Goal: Information Seeking & Learning: Learn about a topic

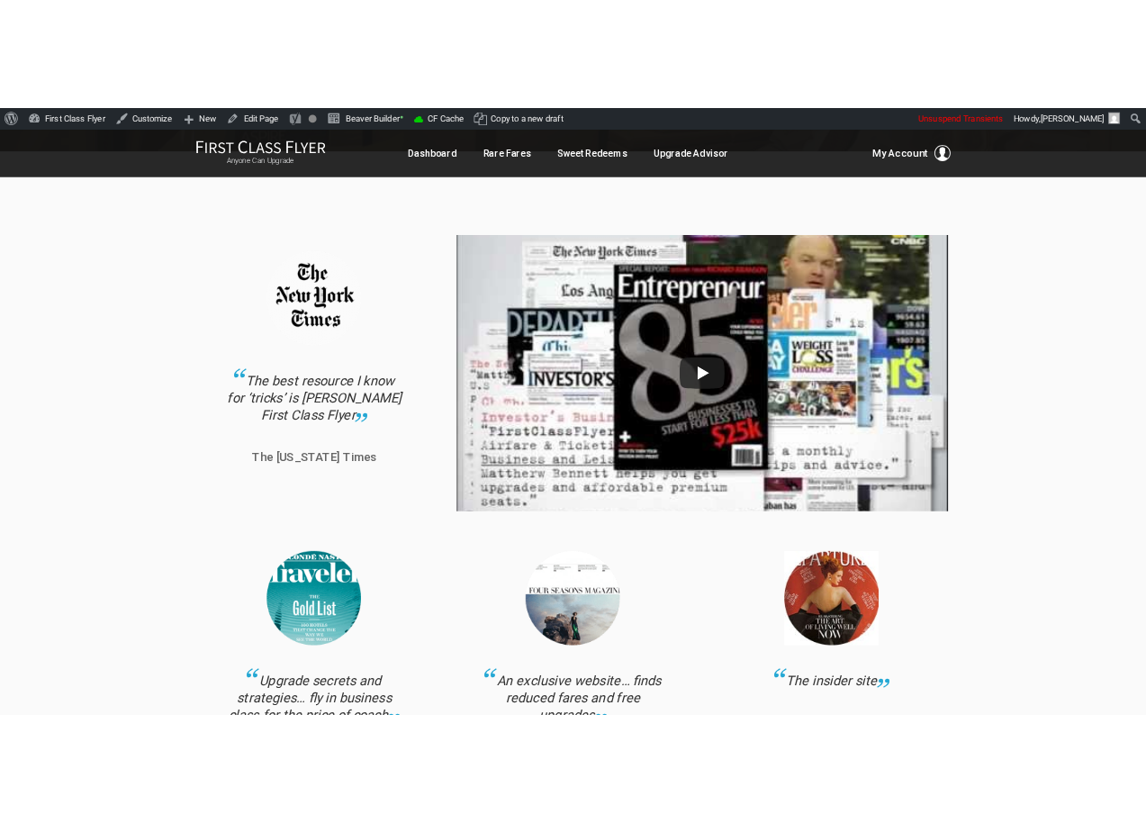
scroll to position [346, 0]
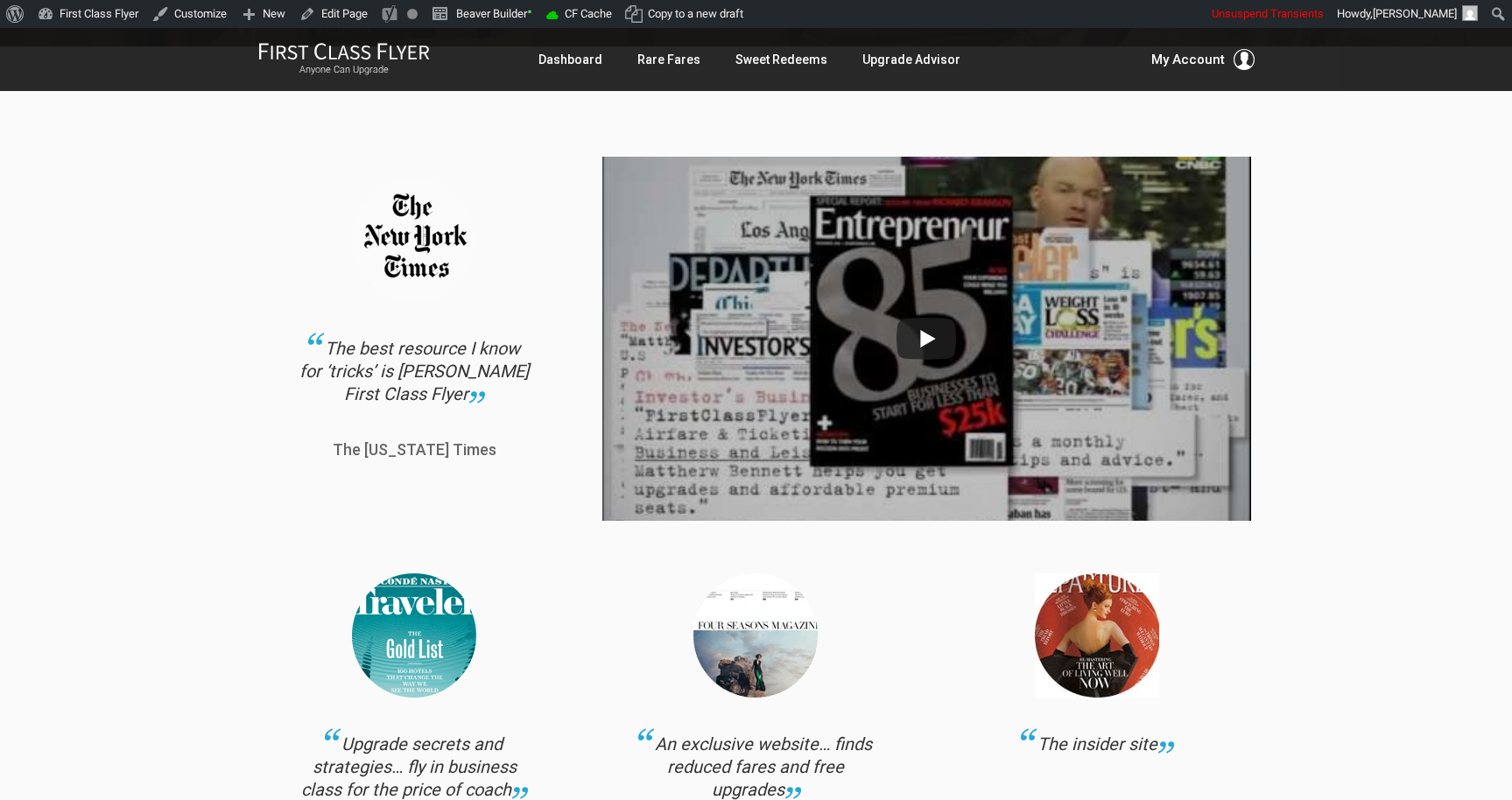
click at [948, 336] on img at bounding box center [927, 338] width 648 height 486
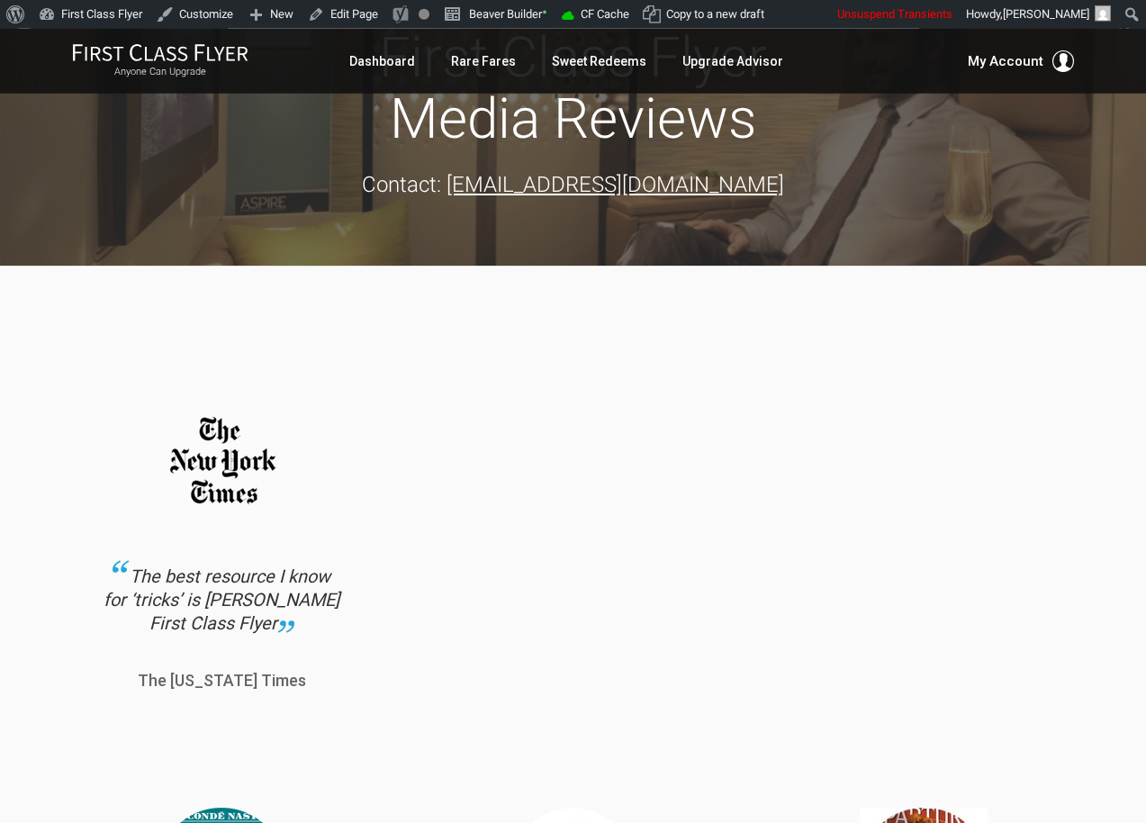
scroll to position [159, 0]
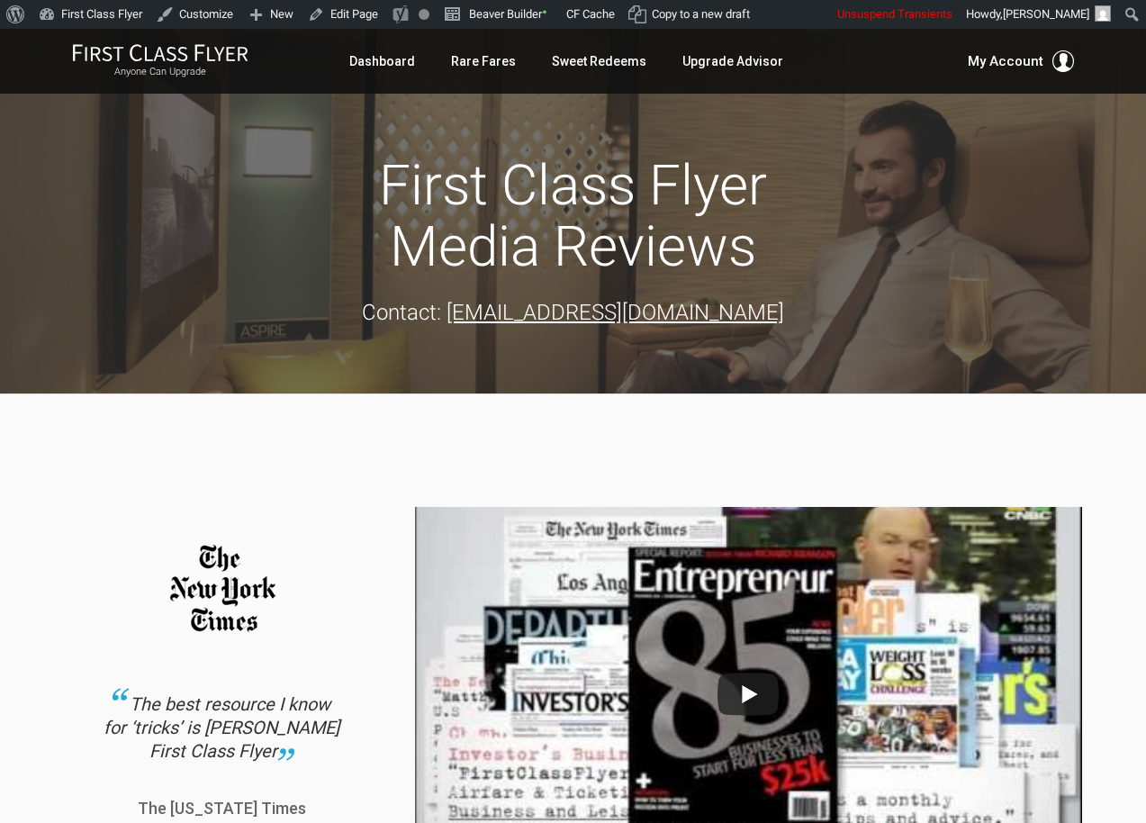
scroll to position [159, 0]
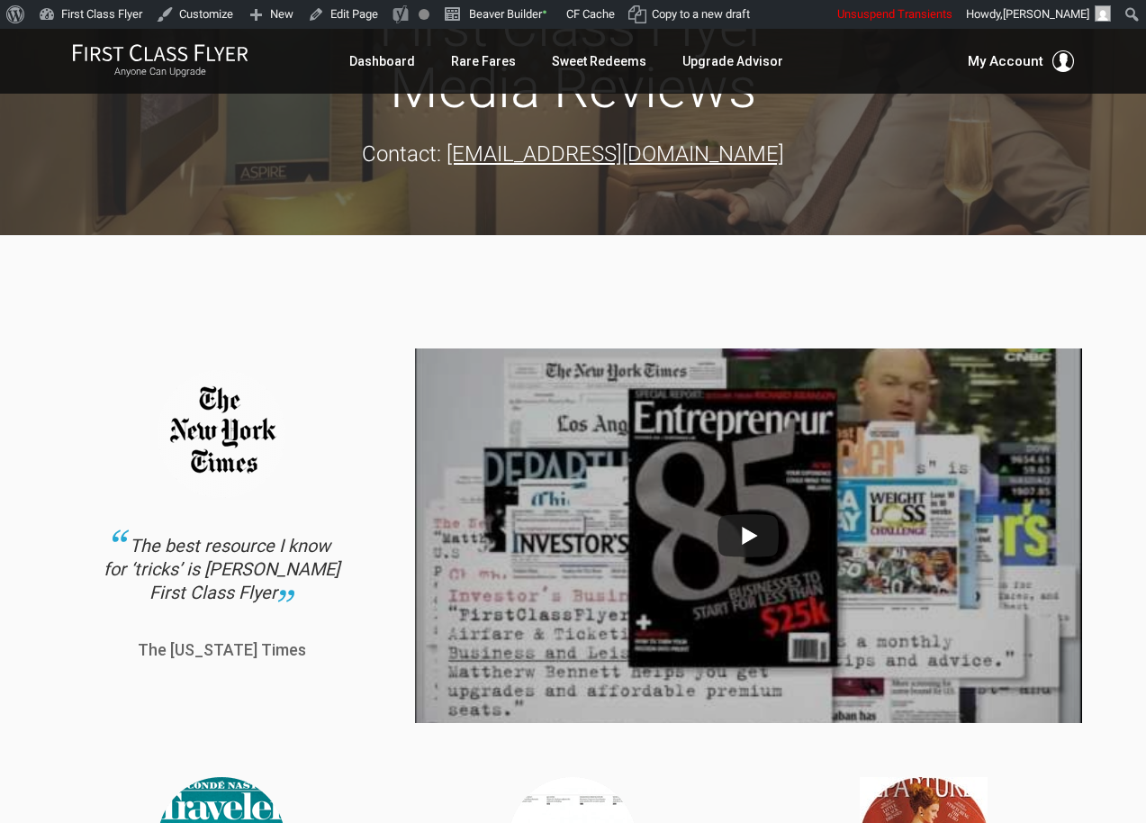
click at [754, 540] on img at bounding box center [748, 535] width 666 height 500
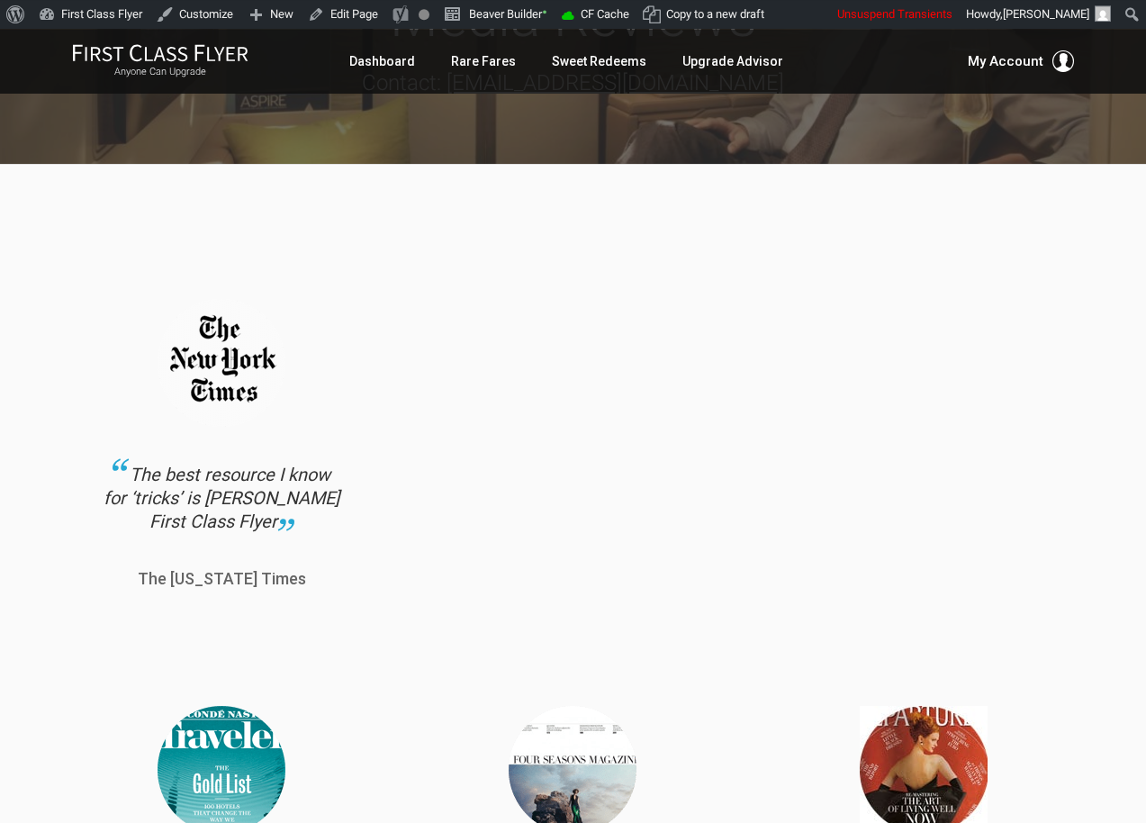
scroll to position [231, 0]
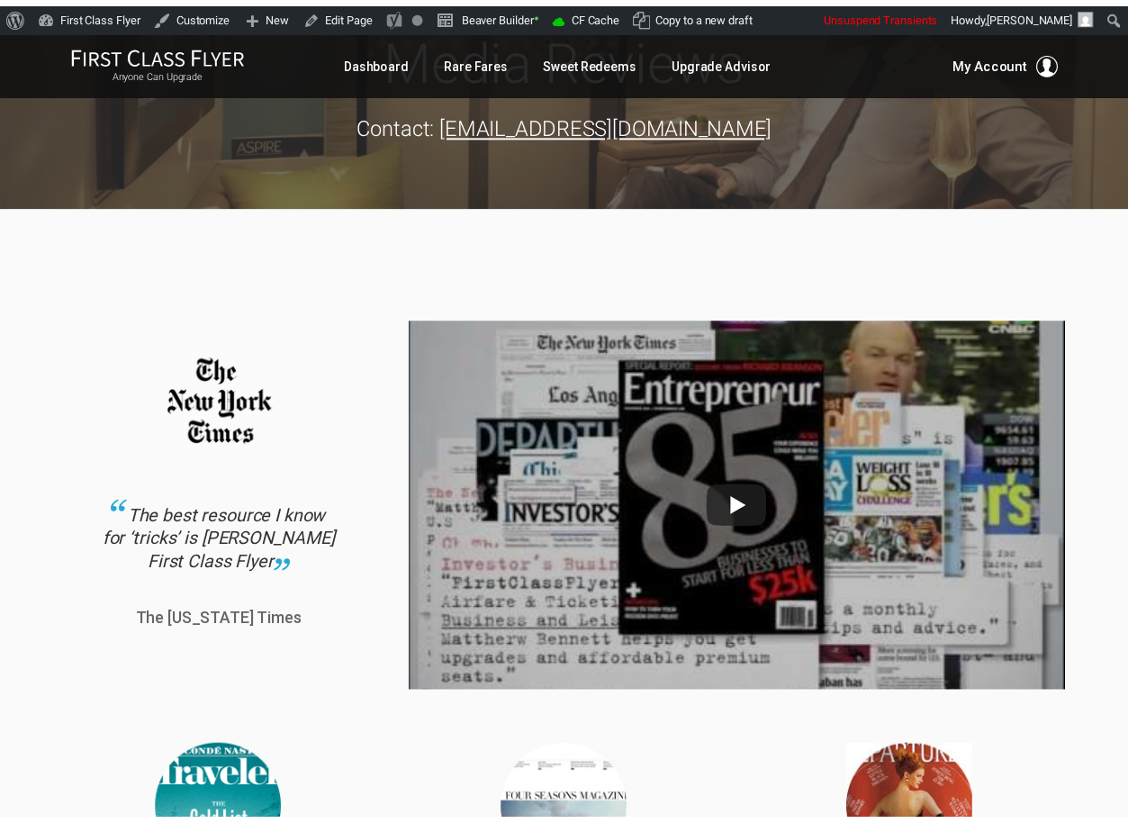
scroll to position [202, 0]
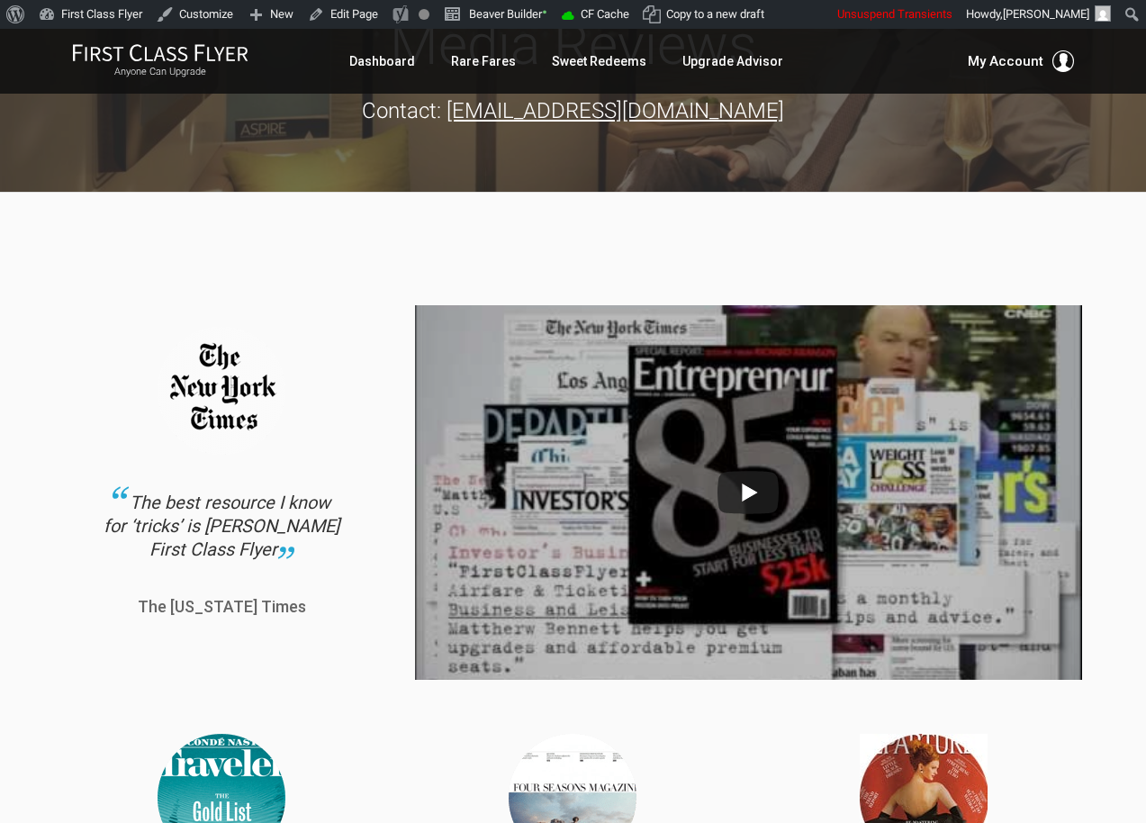
click at [765, 481] on img at bounding box center [748, 492] width 666 height 500
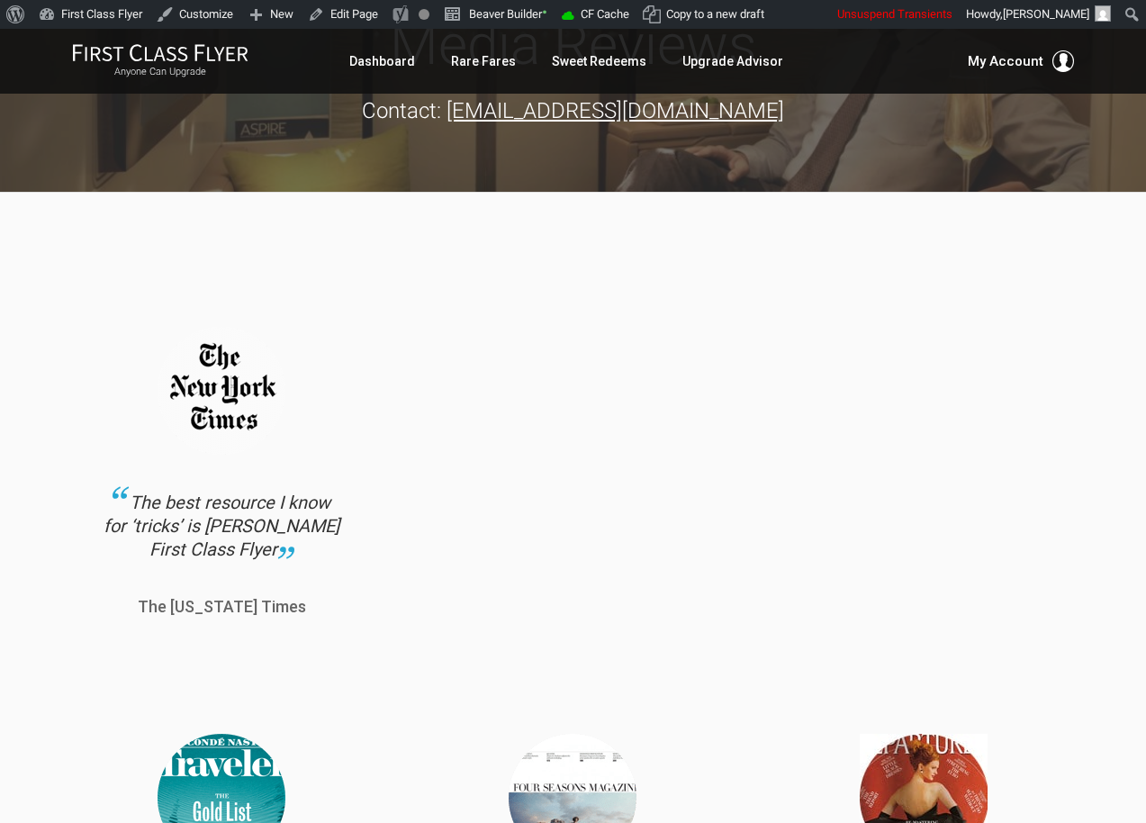
drag, startPoint x: 136, startPoint y: 499, endPoint x: 314, endPoint y: 547, distance: 184.6
click at [314, 547] on div "The best resource I know for ‘tricks’ is [PERSON_NAME] First Class Flyer" at bounding box center [222, 536] width 243 height 90
